Goal: Navigation & Orientation: Go to known website

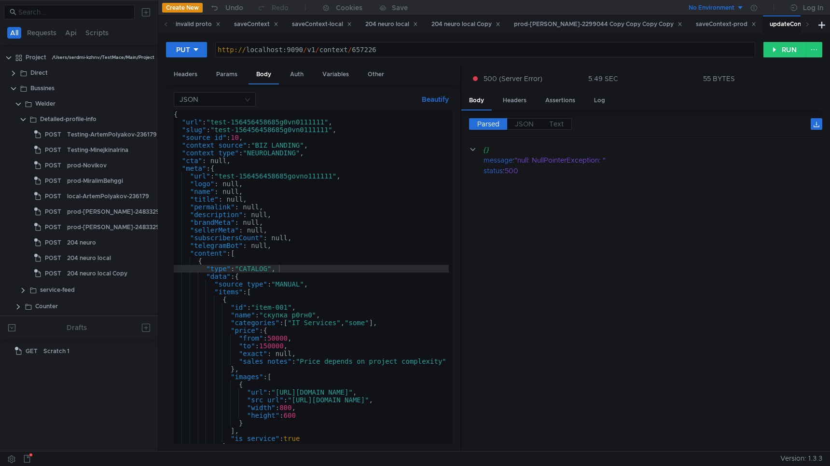
scroll to position [0, 2]
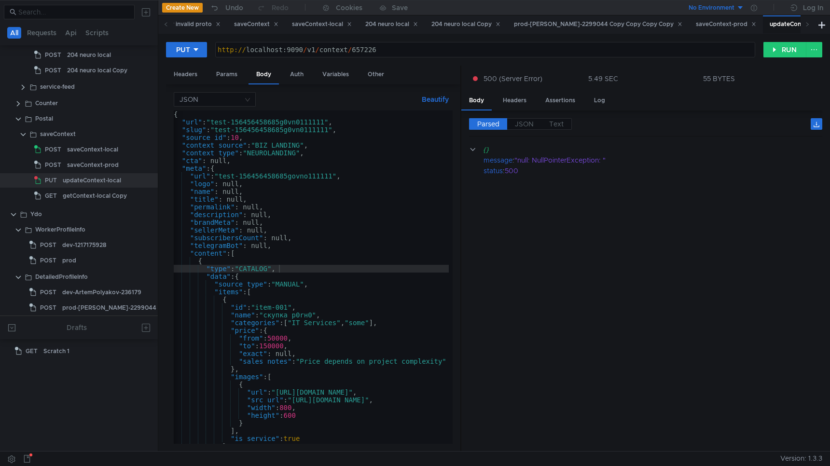
scroll to position [0, 2]
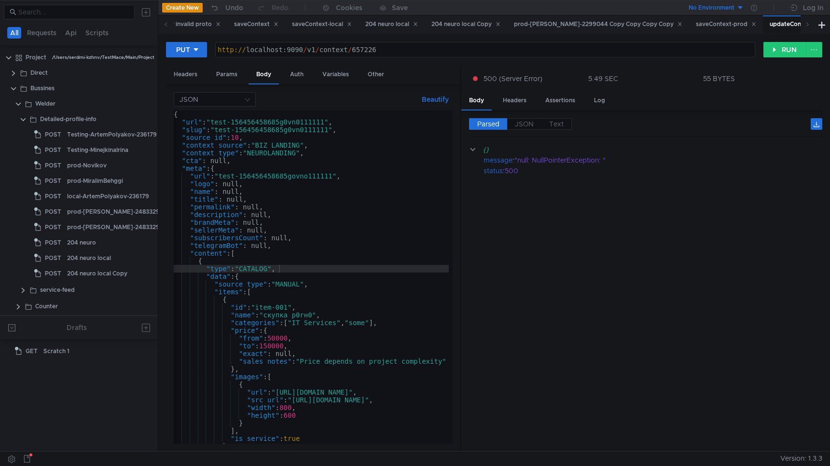
scroll to position [0, 2]
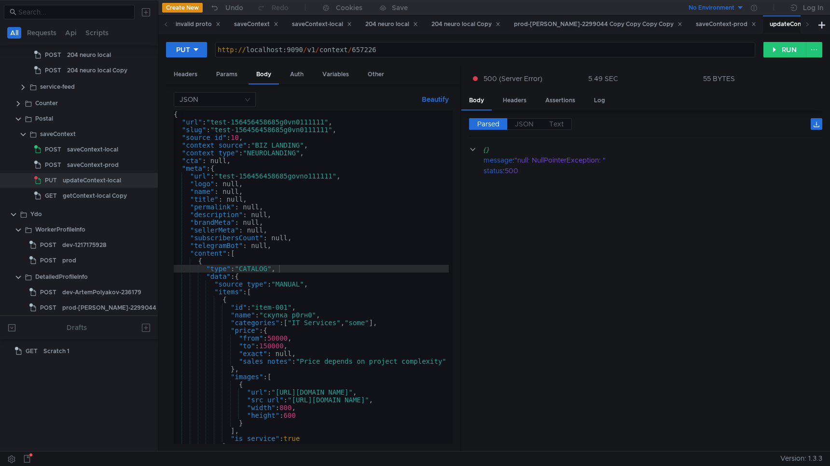
scroll to position [0, 2]
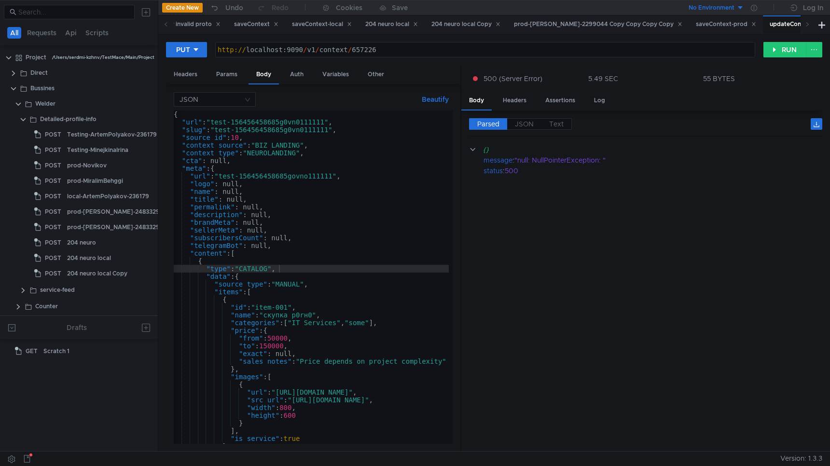
scroll to position [0, 2]
